Goal: Task Accomplishment & Management: Manage account settings

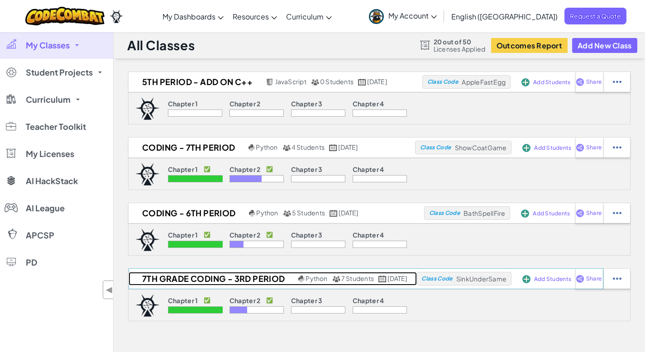
click at [194, 277] on h2 "7th grade coding - 3rd period" at bounding box center [212, 279] width 167 height 14
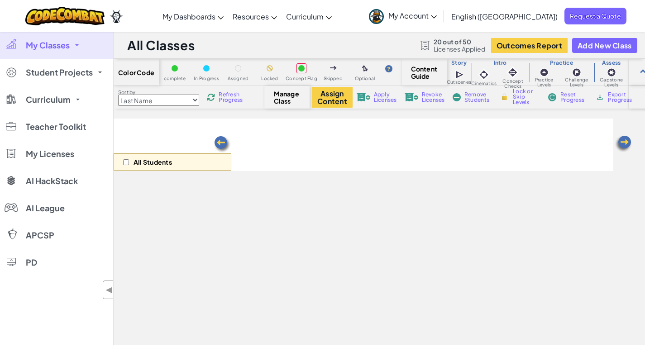
select select "5d8a57abe8919b28d5113af1"
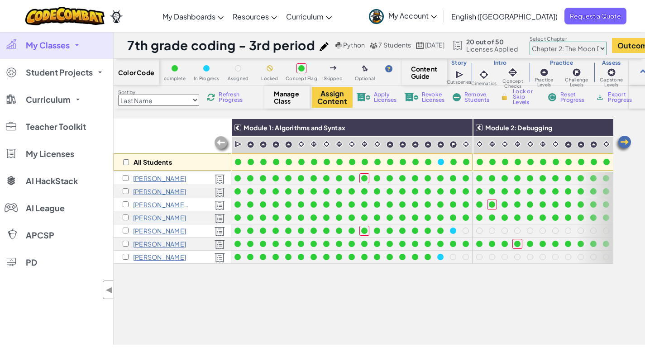
click at [624, 140] on img at bounding box center [623, 144] width 18 height 18
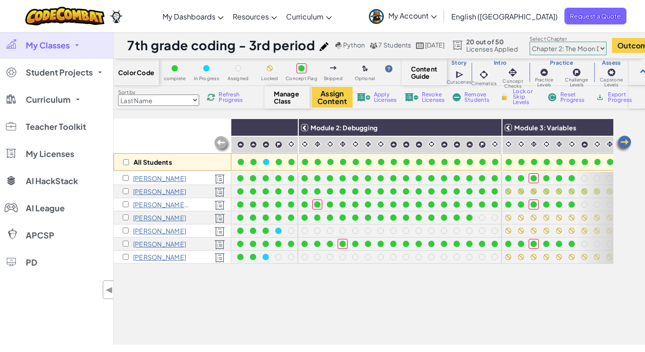
scroll to position [0, 181]
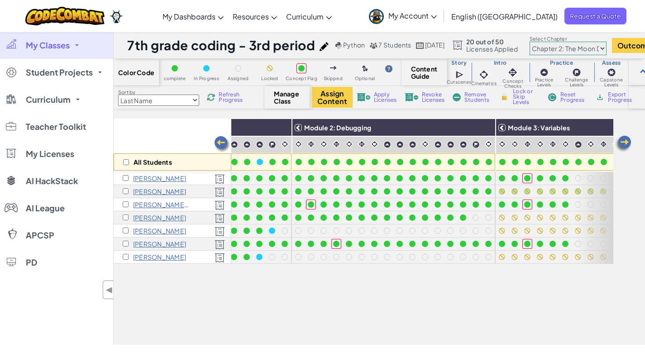
click at [627, 138] on img at bounding box center [623, 144] width 18 height 18
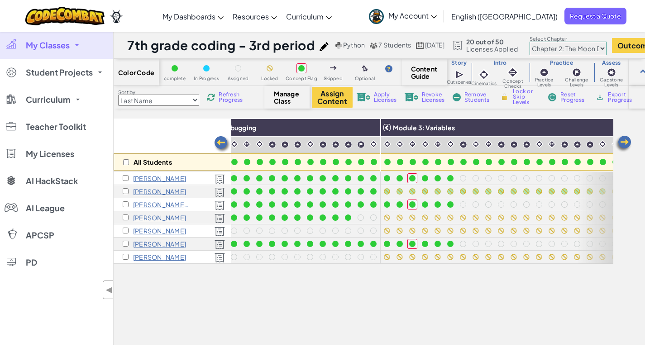
scroll to position [0, 362]
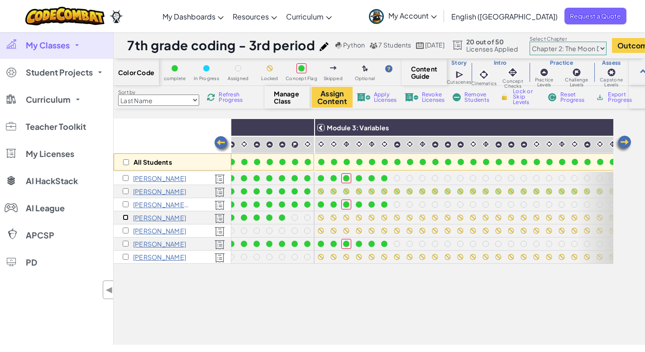
click at [124, 217] on input "checkbox" at bounding box center [126, 218] width 6 height 6
click at [626, 144] on img at bounding box center [623, 144] width 18 height 18
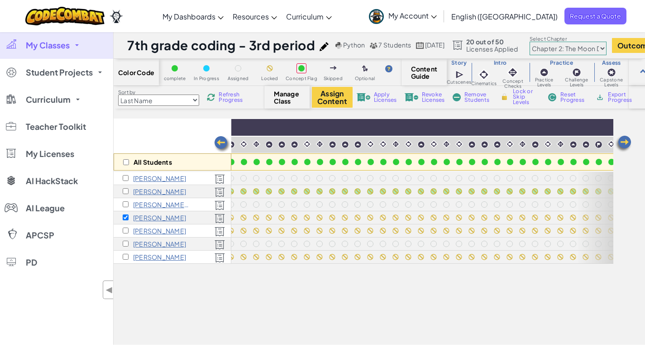
scroll to position [0, 543]
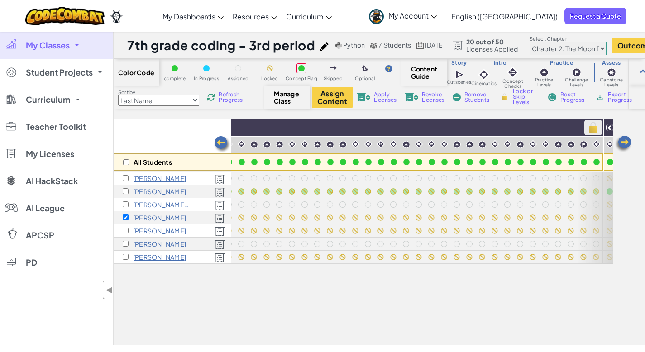
click at [592, 126] on img at bounding box center [593, 128] width 16 height 14
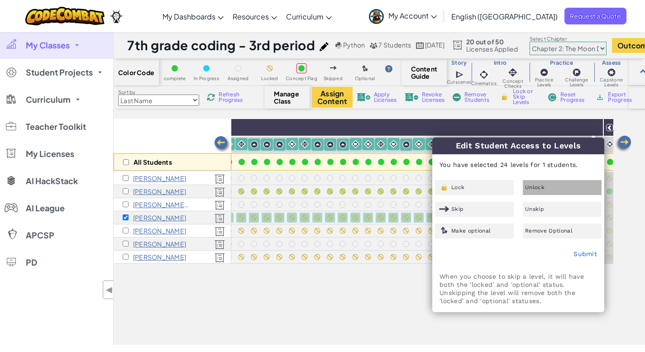
drag, startPoint x: 529, startPoint y: 188, endPoint x: 538, endPoint y: 192, distance: 9.5
click at [529, 188] on span "Unlock" at bounding box center [534, 187] width 19 height 5
click at [589, 253] on link "Submit" at bounding box center [585, 253] width 24 height 7
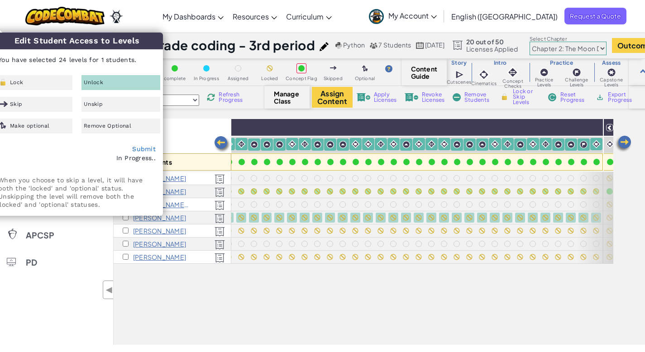
checkbox input "false"
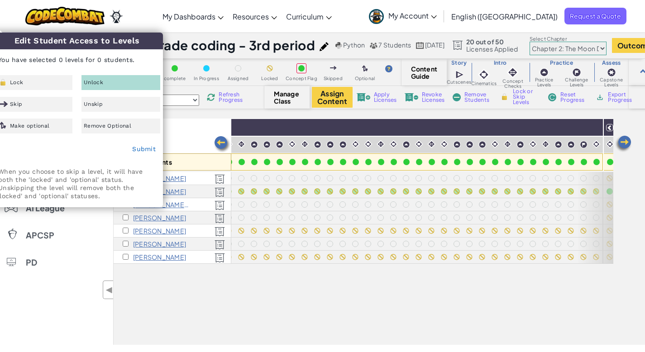
click at [374, 312] on div "All Students Module 1: Algorithms and Syntax Module 2: Debugging Module 3: Vari…" at bounding box center [364, 181] width 500 height 307
